Goal: Check status: Check status

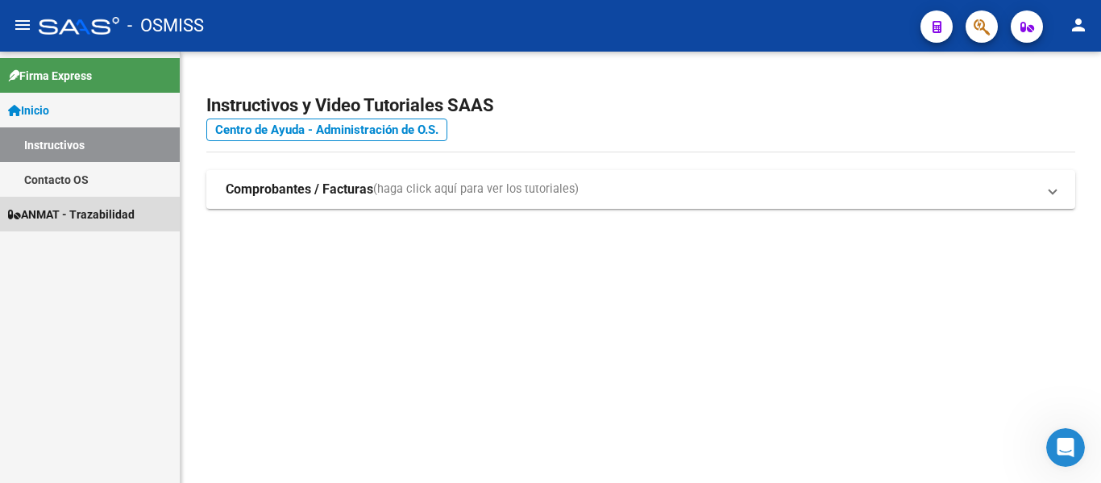
click at [64, 215] on span "ANMAT - Trazabilidad" at bounding box center [71, 215] width 127 height 18
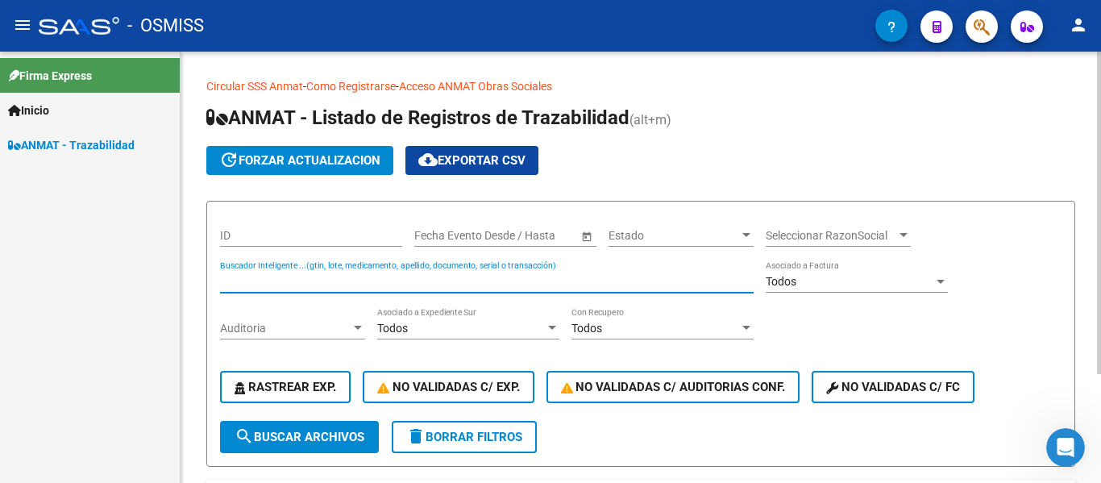
click at [353, 282] on input "Buscador Inteligente ...(gtin, lote, medicamento, apellido, documento, serial o…" at bounding box center [487, 282] width 534 height 14
type input "733906958667"
click at [304, 436] on span "search Buscar Archivos" at bounding box center [300, 437] width 130 height 15
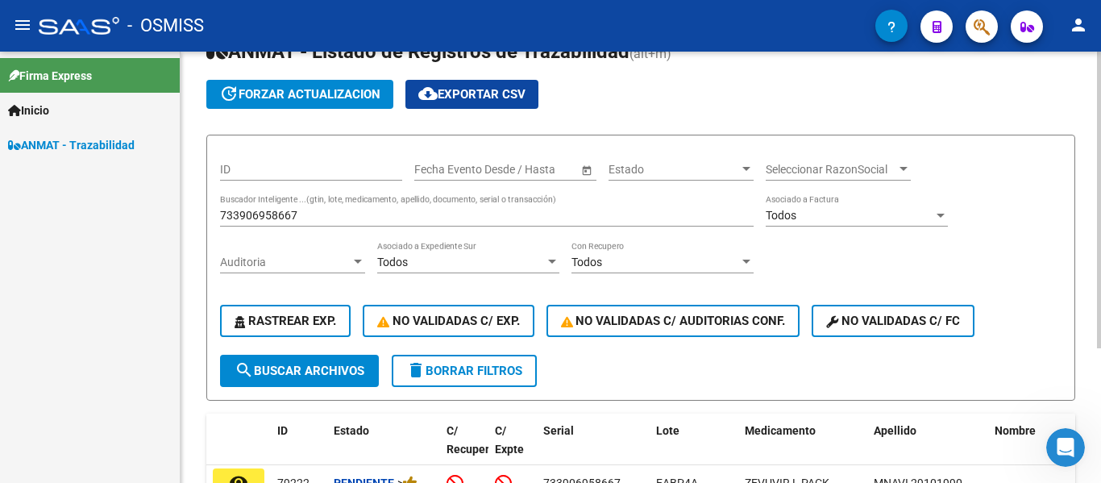
scroll to position [195, 0]
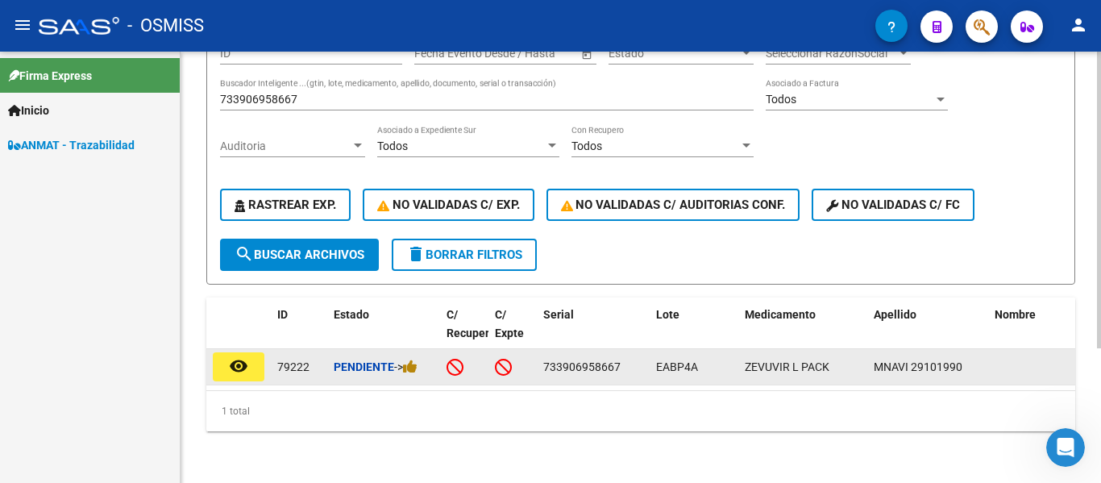
click at [236, 356] on mat-icon "remove_red_eye" at bounding box center [238, 365] width 19 height 19
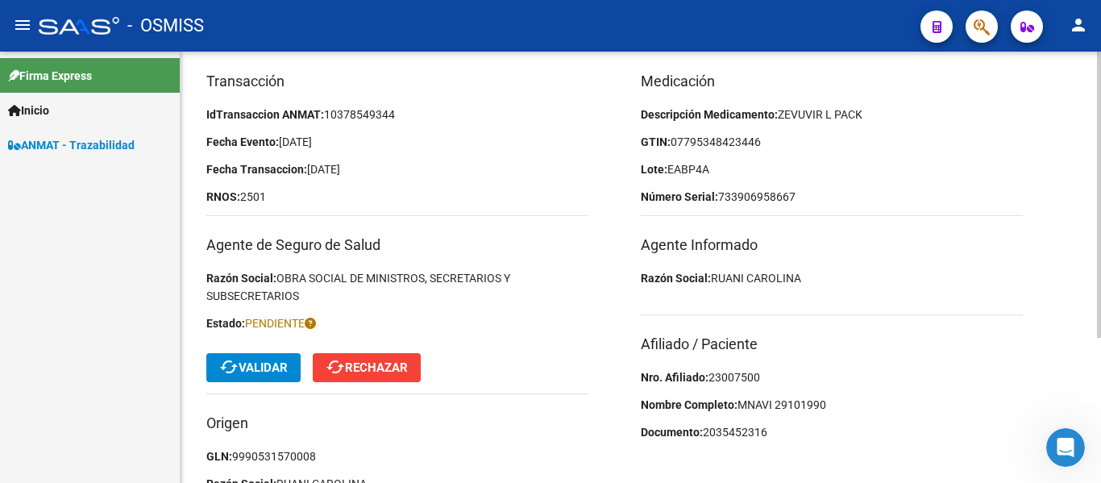
scroll to position [218, 0]
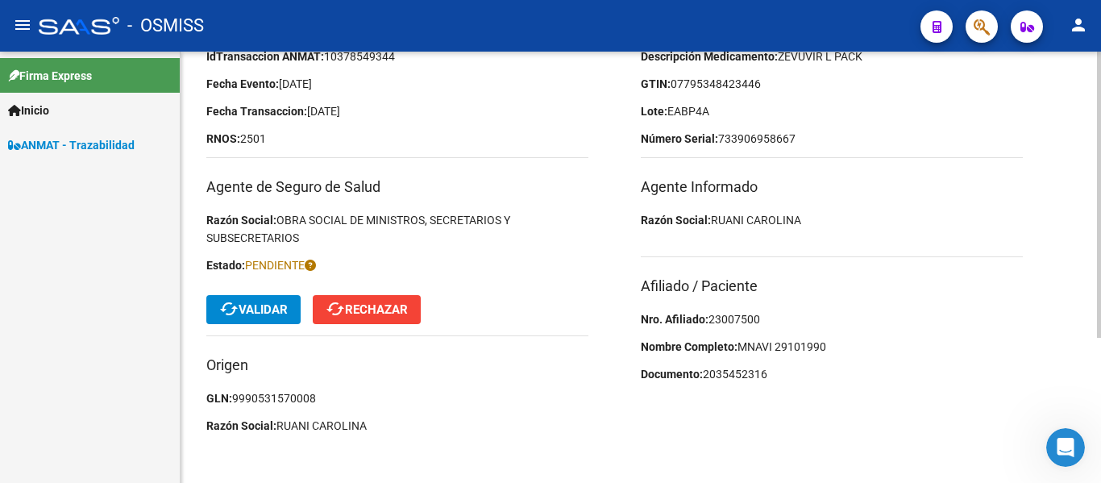
click at [254, 318] on button "cached Validar" at bounding box center [253, 309] width 94 height 29
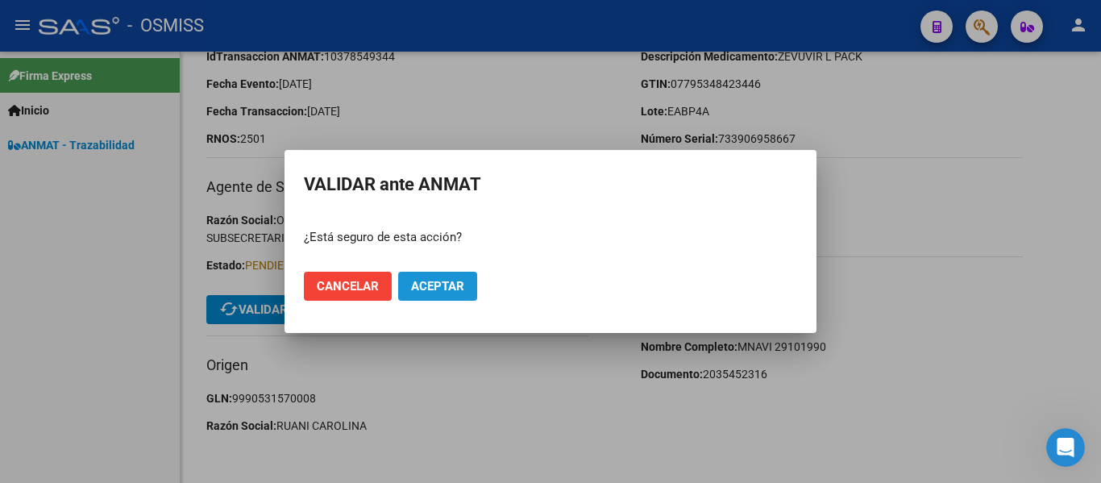
click at [460, 285] on span "Aceptar" at bounding box center [437, 286] width 53 height 15
